Goal: Task Accomplishment & Management: Use online tool/utility

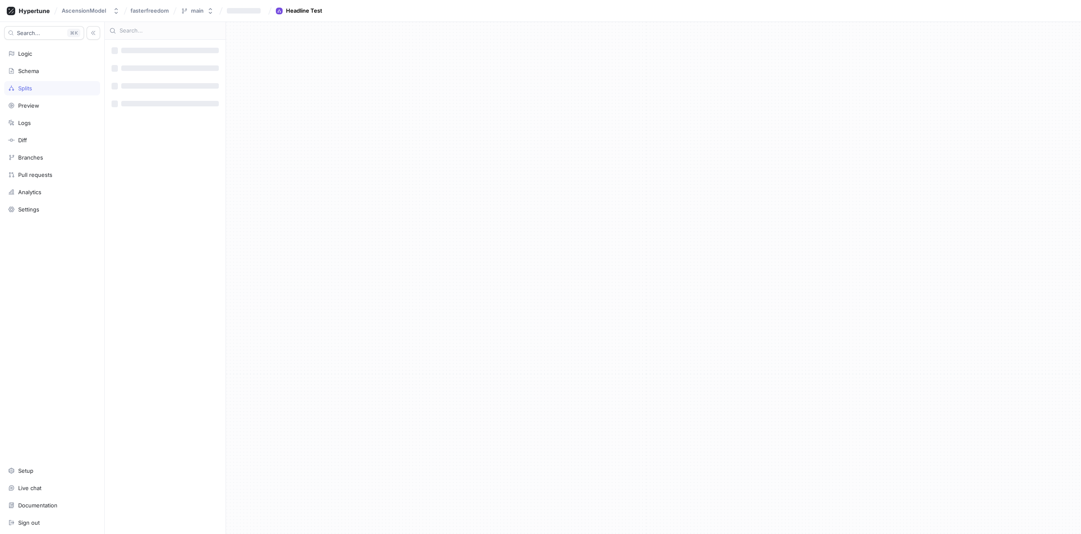
click at [186, 198] on div "‌ ‌ ‌ ‌ ‌ ‌ ‌ ‌" at bounding box center [165, 287] width 121 height 495
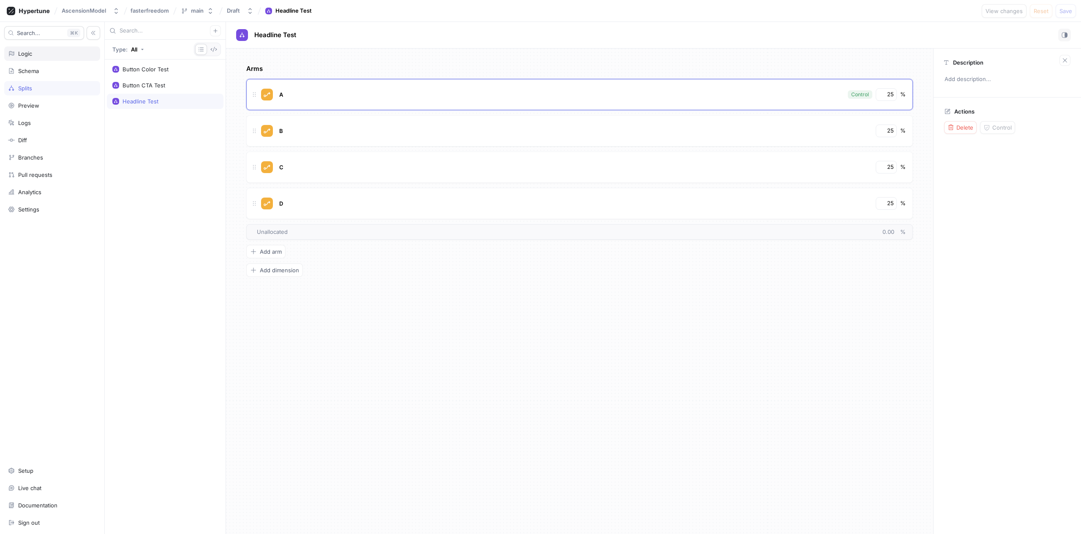
click at [42, 57] on div "Logic" at bounding box center [52, 53] width 96 height 14
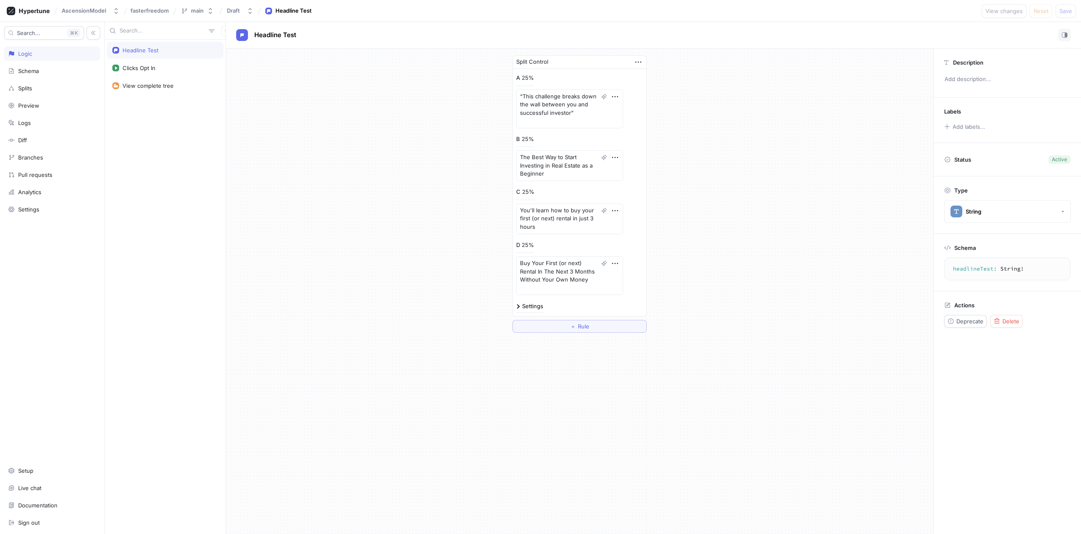
type textarea "x"
click at [544, 79] on div "7.71K" at bounding box center [549, 77] width 13 height 5
click at [33, 194] on div "Analytics" at bounding box center [29, 192] width 23 height 7
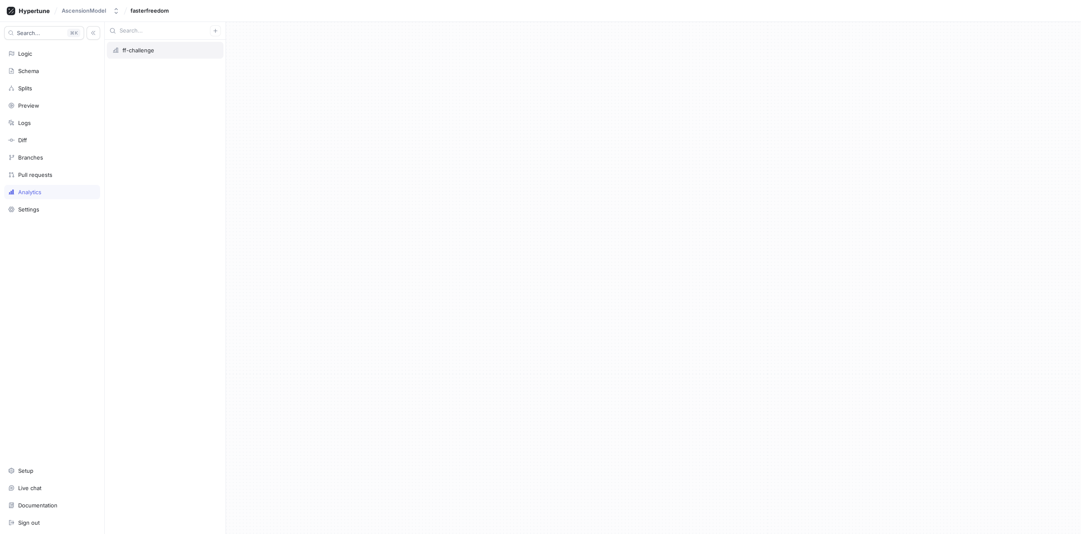
click at [159, 55] on div "ff-challenge" at bounding box center [165, 50] width 117 height 17
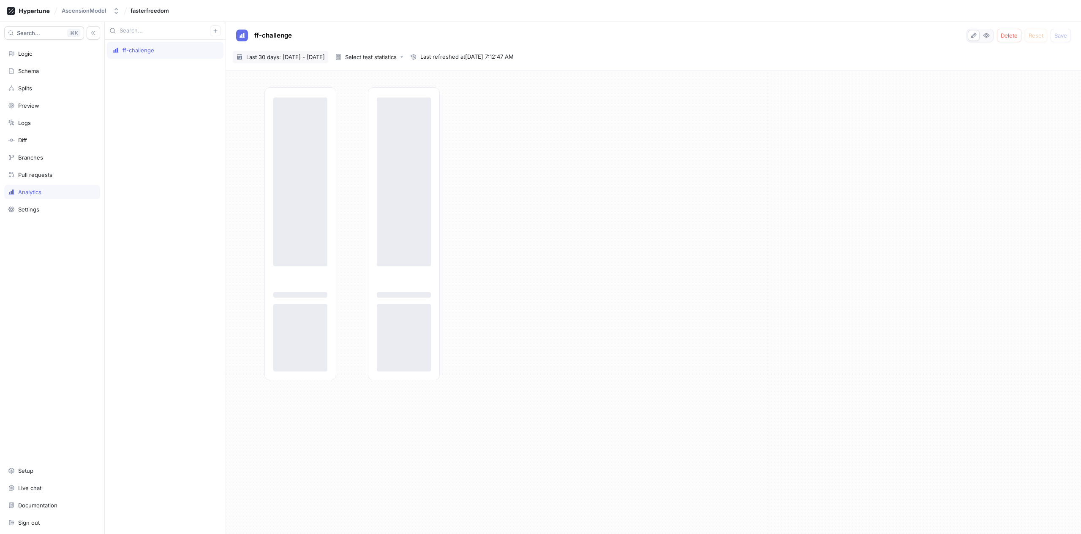
click at [325, 57] on span "Last 30 days: 18 Aug 2025 - 16 Sep 2025" at bounding box center [285, 57] width 79 height 8
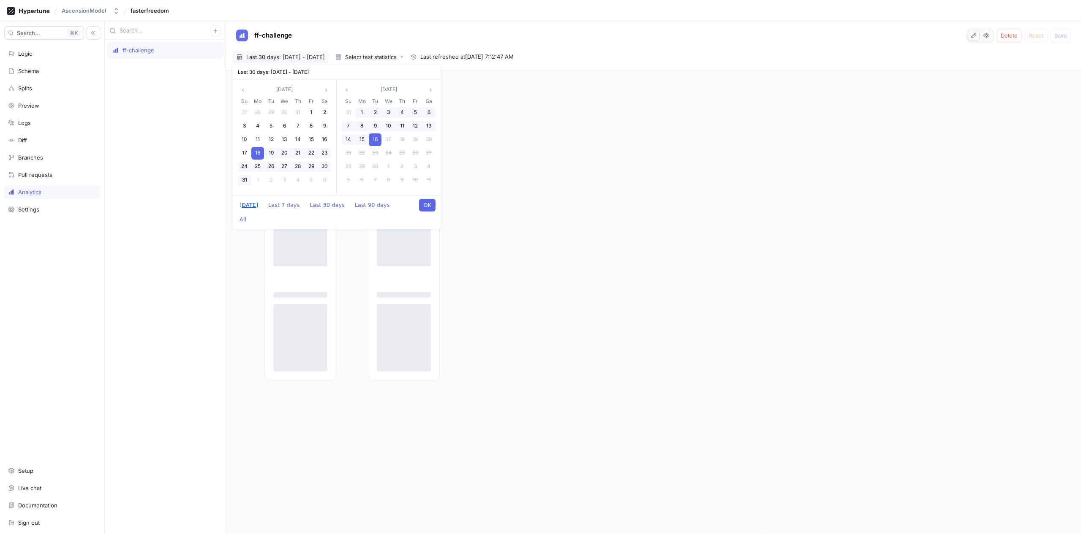
click at [242, 204] on button "Today" at bounding box center [248, 205] width 27 height 13
type textarea "x"
type input "2025-09-16 ~ 2025-09-16"
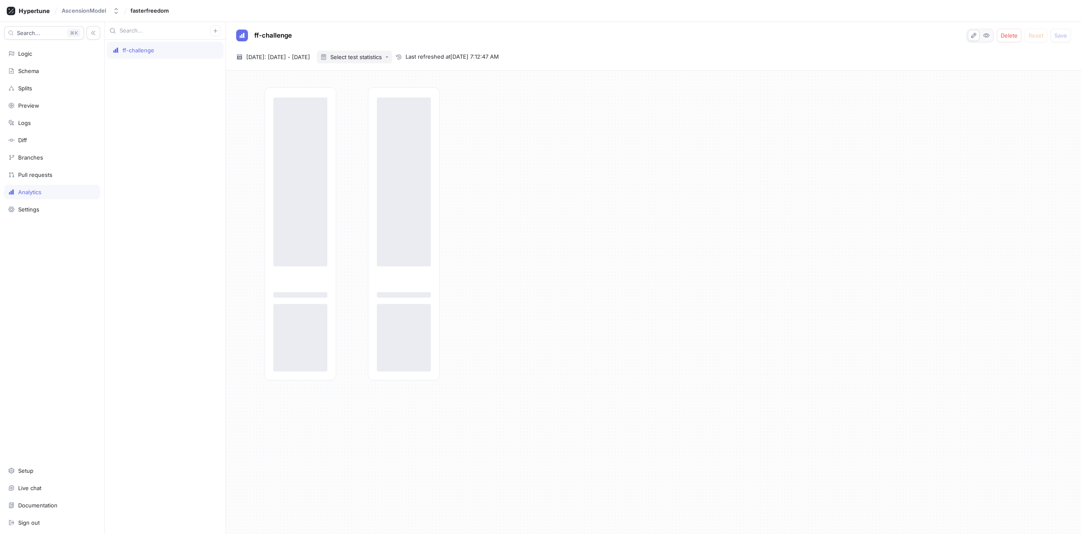
click at [369, 57] on div "Select test statistics" at bounding box center [356, 56] width 52 height 5
click at [363, 35] on div "ff-challenge Delete Reset Save" at bounding box center [653, 36] width 835 height 14
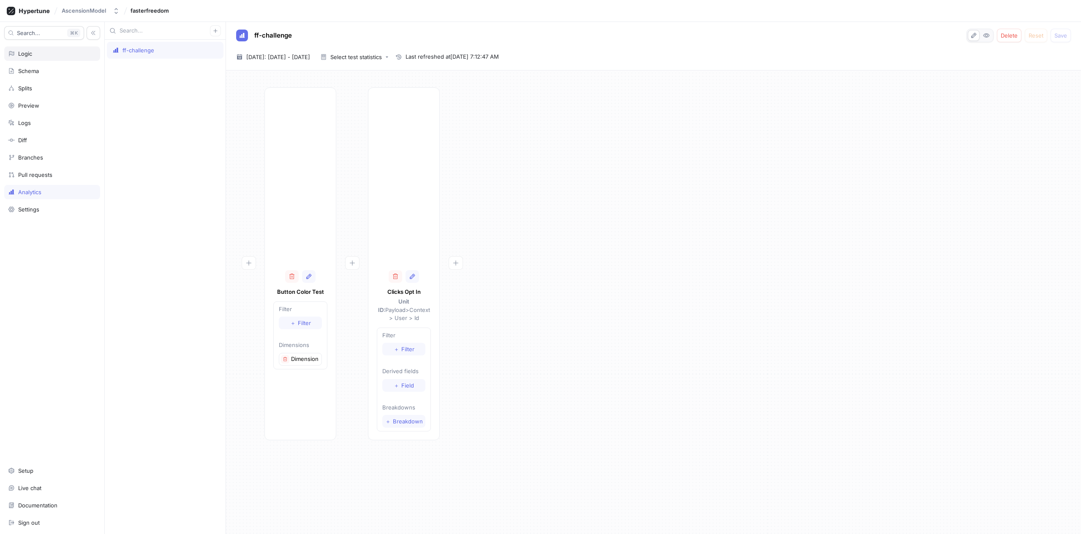
click at [40, 54] on div "Logic" at bounding box center [52, 53] width 88 height 7
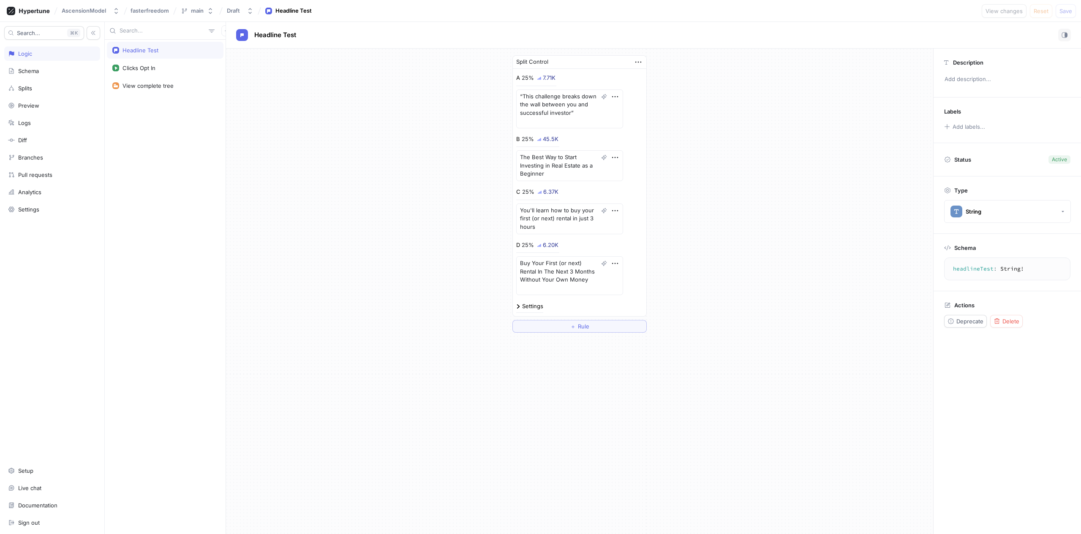
click at [551, 139] on div "45.5K" at bounding box center [551, 138] width 16 height 5
type textarea "x"
